Goal: Information Seeking & Learning: Learn about a topic

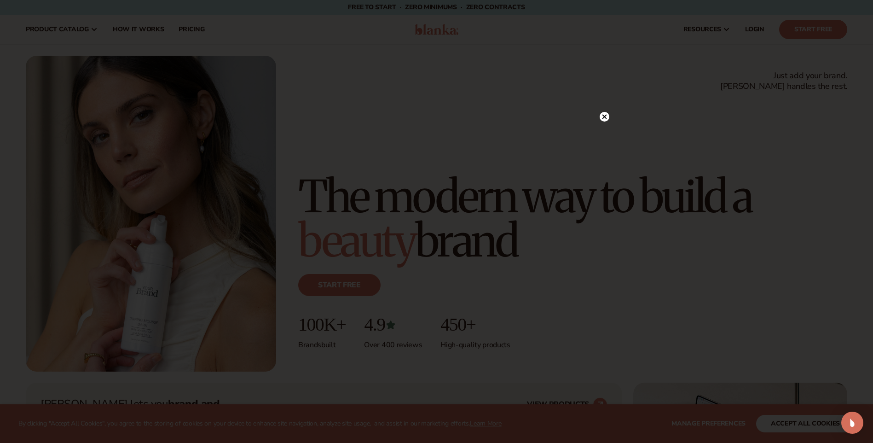
click at [605, 116] on icon at bounding box center [605, 117] width 10 height 10
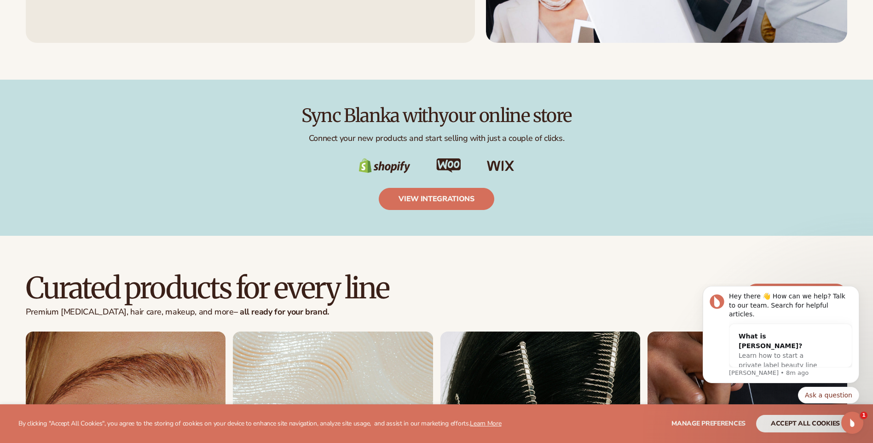
scroll to position [1781, 0]
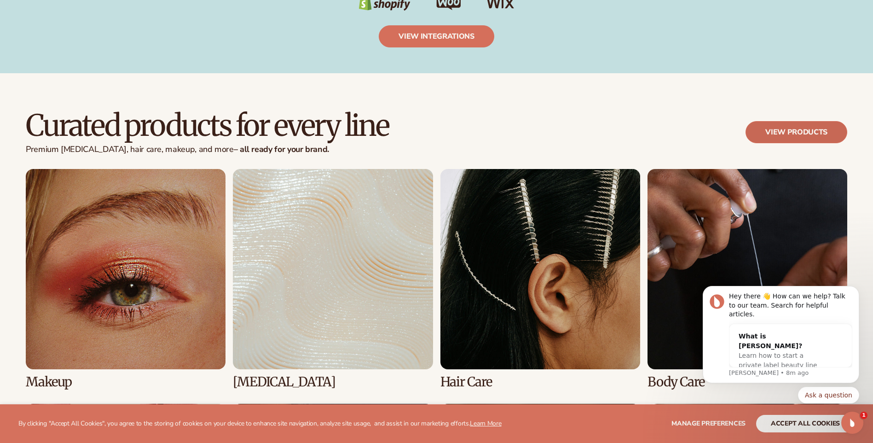
click at [799, 131] on link "View products" at bounding box center [796, 132] width 102 height 22
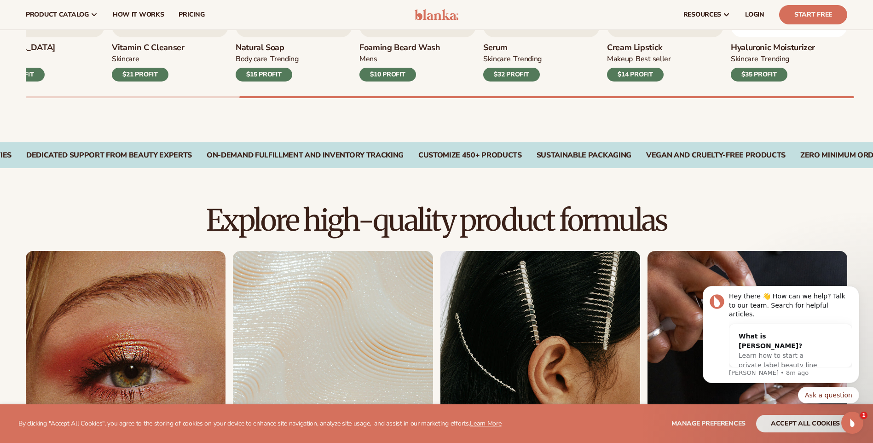
scroll to position [434, 0]
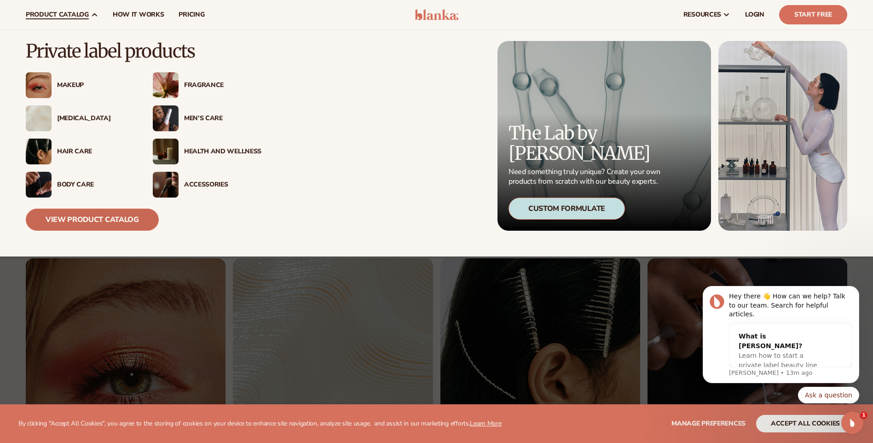
click at [64, 219] on link "View Product Catalog" at bounding box center [92, 219] width 133 height 22
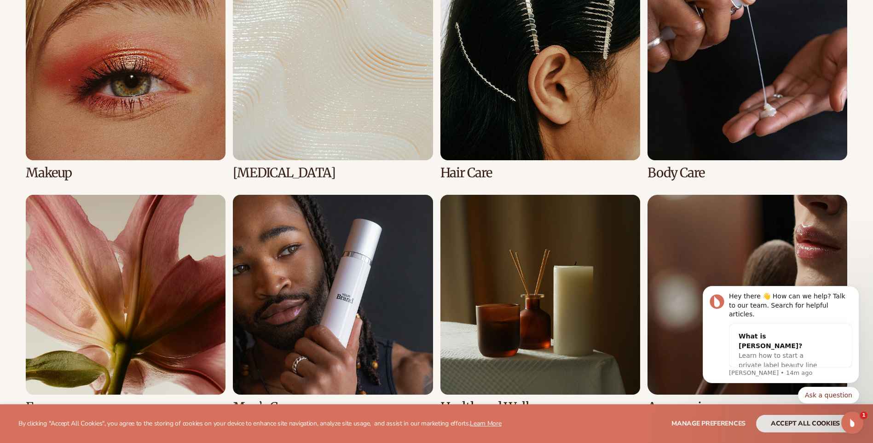
scroll to position [736, 0]
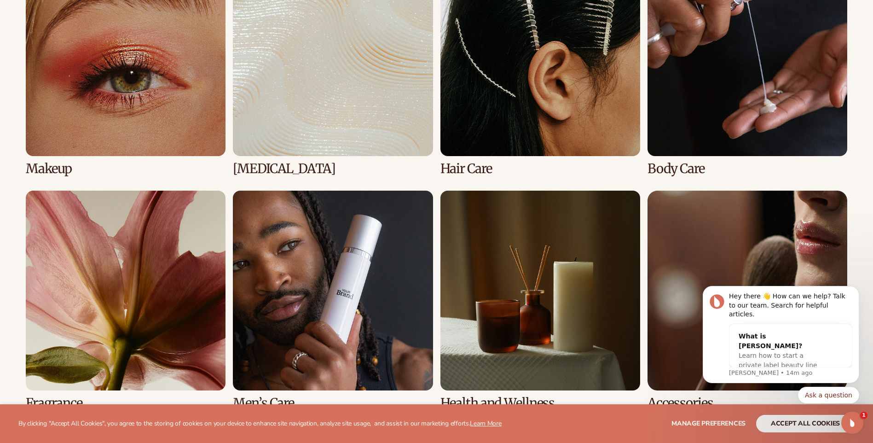
click at [46, 167] on link "1 / 8" at bounding box center [126, 65] width 200 height 219
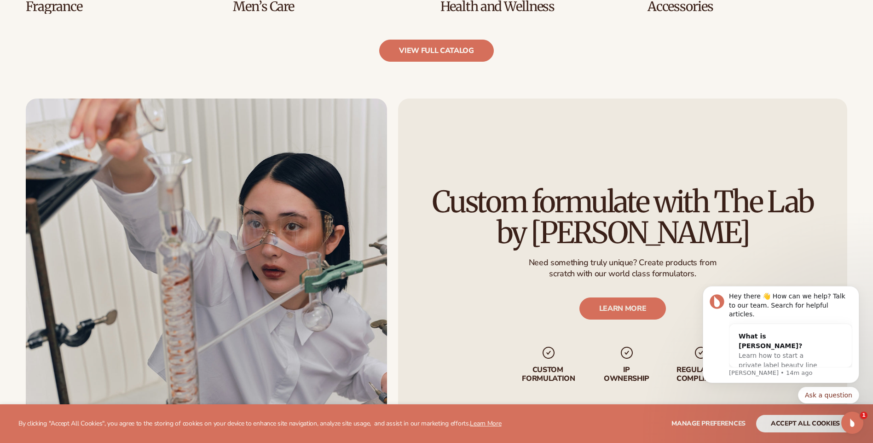
scroll to position [1150, 0]
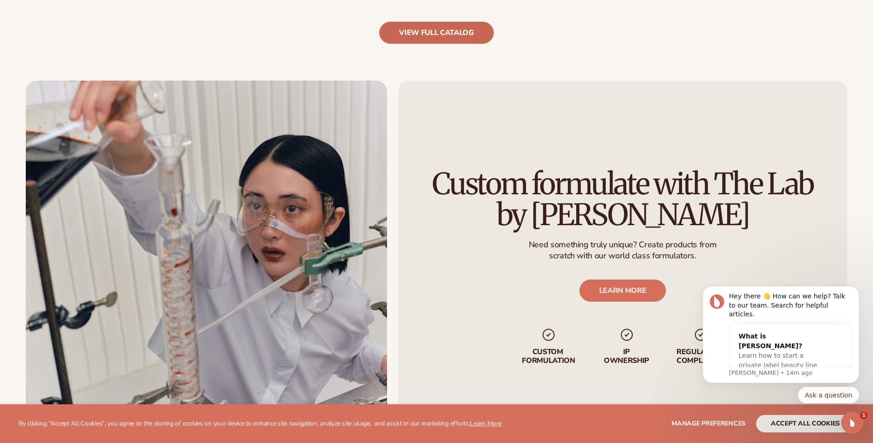
click at [439, 33] on link "view full catalog" at bounding box center [436, 33] width 115 height 22
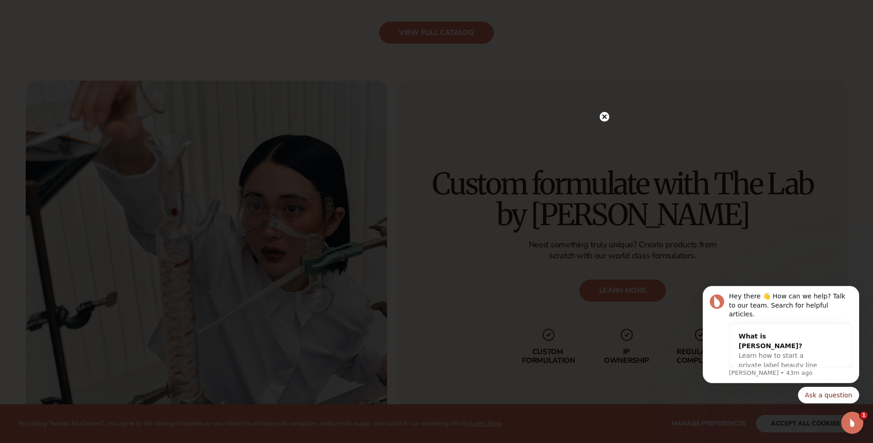
click at [605, 116] on icon at bounding box center [605, 117] width 10 height 10
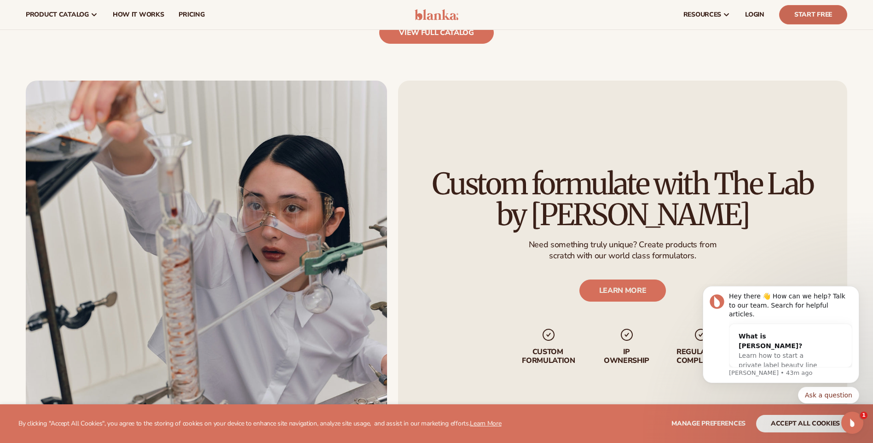
click at [799, 11] on link "Start Free" at bounding box center [813, 14] width 68 height 19
